Goal: Find specific page/section: Find specific page/section

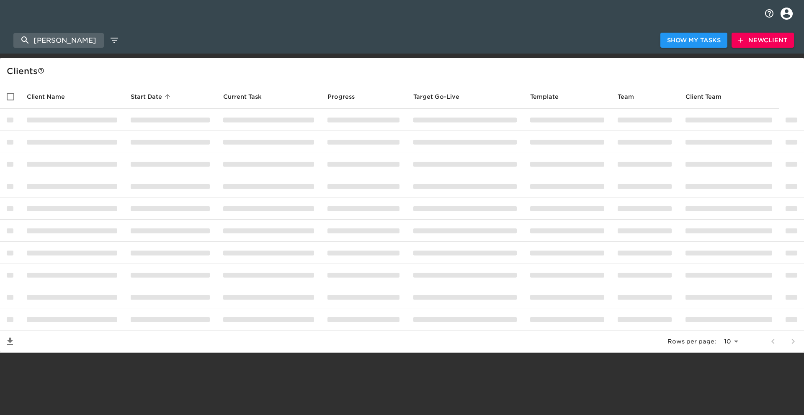
select select "10"
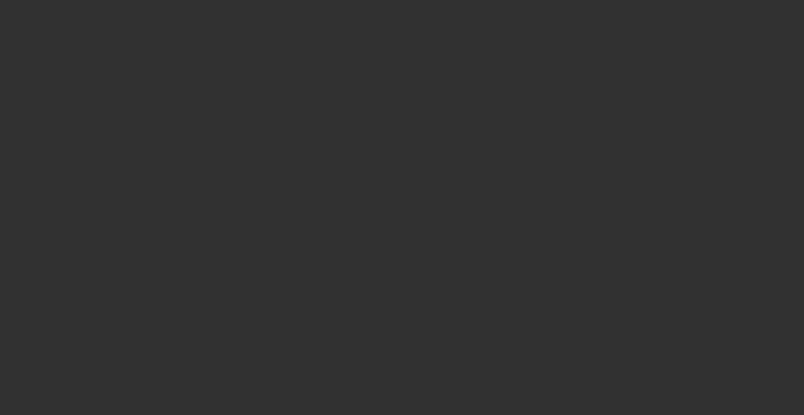
select select "10"
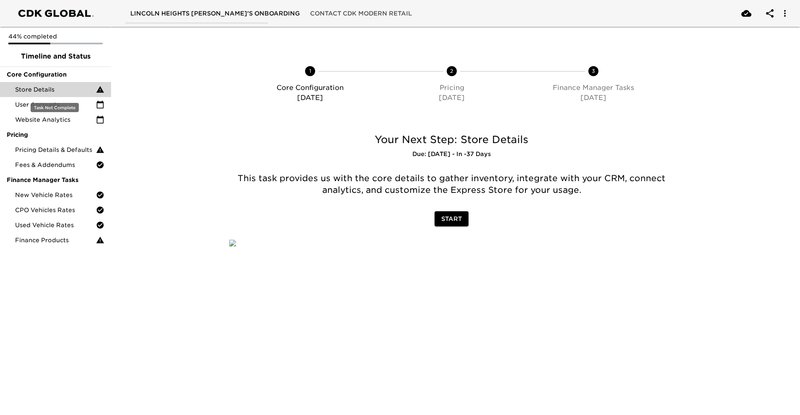
click at [63, 89] on span "Store Details" at bounding box center [55, 89] width 81 height 8
